Goal: Navigation & Orientation: Go to known website

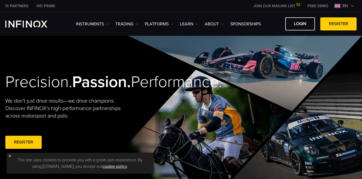
click at [244, 14] on div "Instruments Instruments Product Information TRADING" at bounding box center [181, 24] width 362 height 24
click at [350, 5] on img at bounding box center [352, 6] width 4 height 4
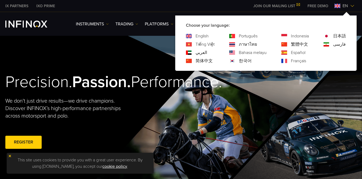
click at [242, 60] on link "한국어" at bounding box center [245, 61] width 13 height 6
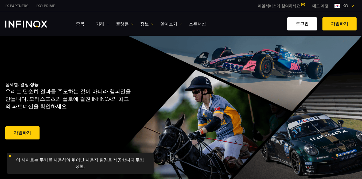
click at [303, 25] on link "로그인" at bounding box center [302, 23] width 30 height 13
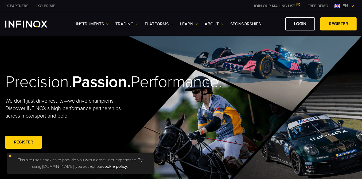
click at [350, 5] on img at bounding box center [352, 6] width 4 height 4
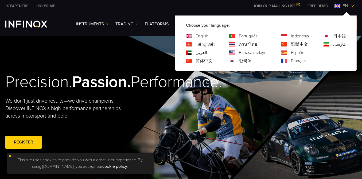
click at [241, 60] on link "한국어" at bounding box center [245, 61] width 13 height 6
